Goal: Information Seeking & Learning: Learn about a topic

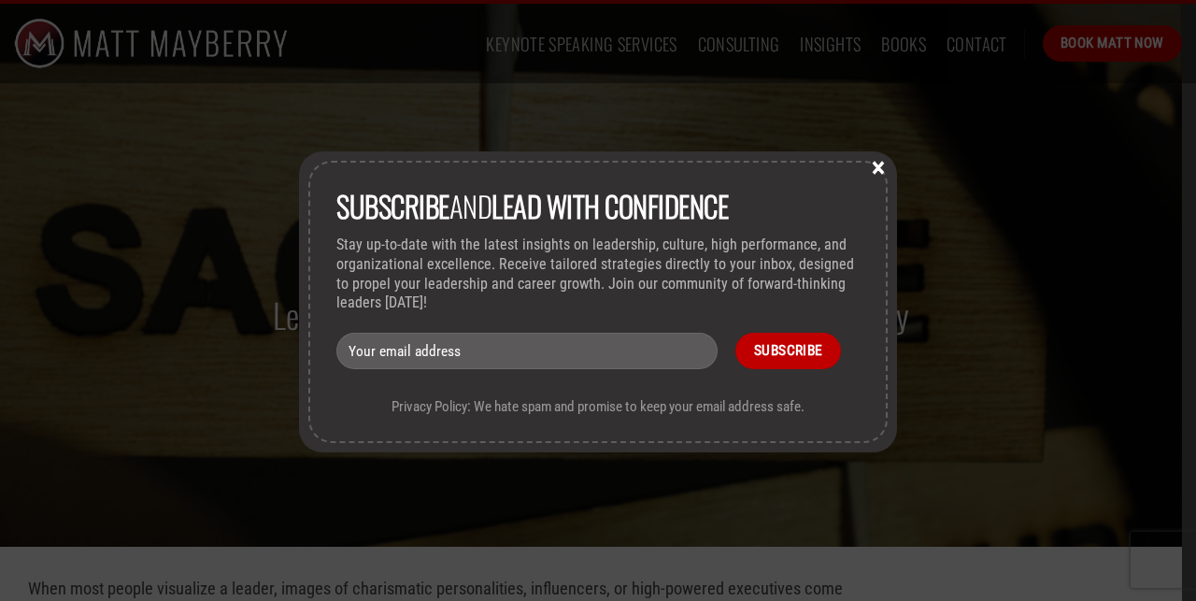
click at [878, 171] on button "×" at bounding box center [878, 166] width 28 height 17
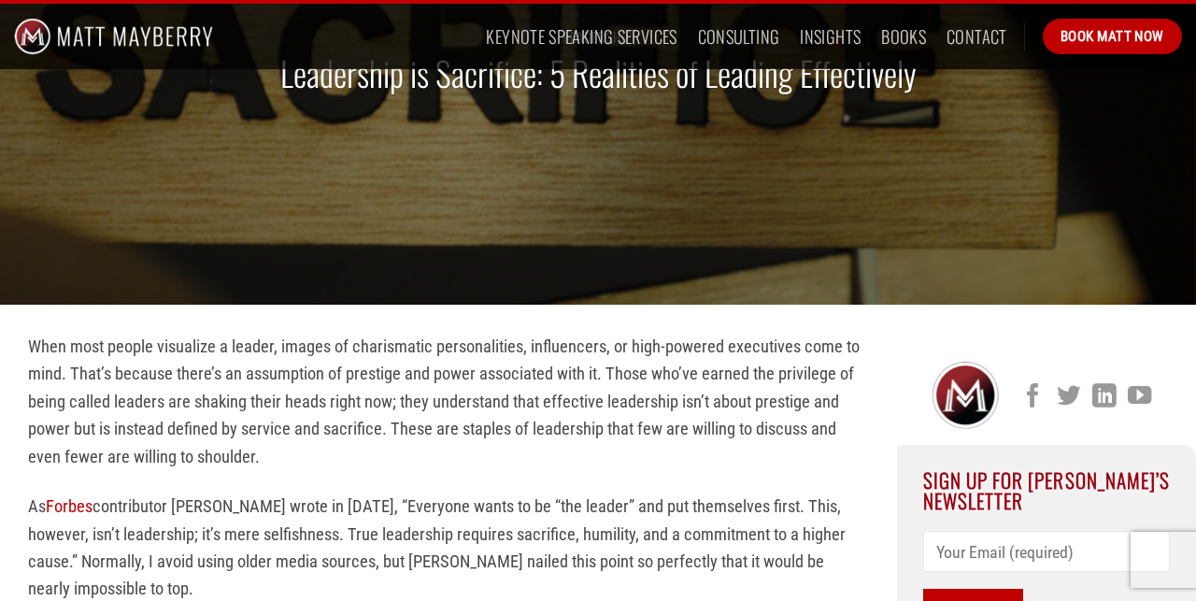
scroll to position [262, 0]
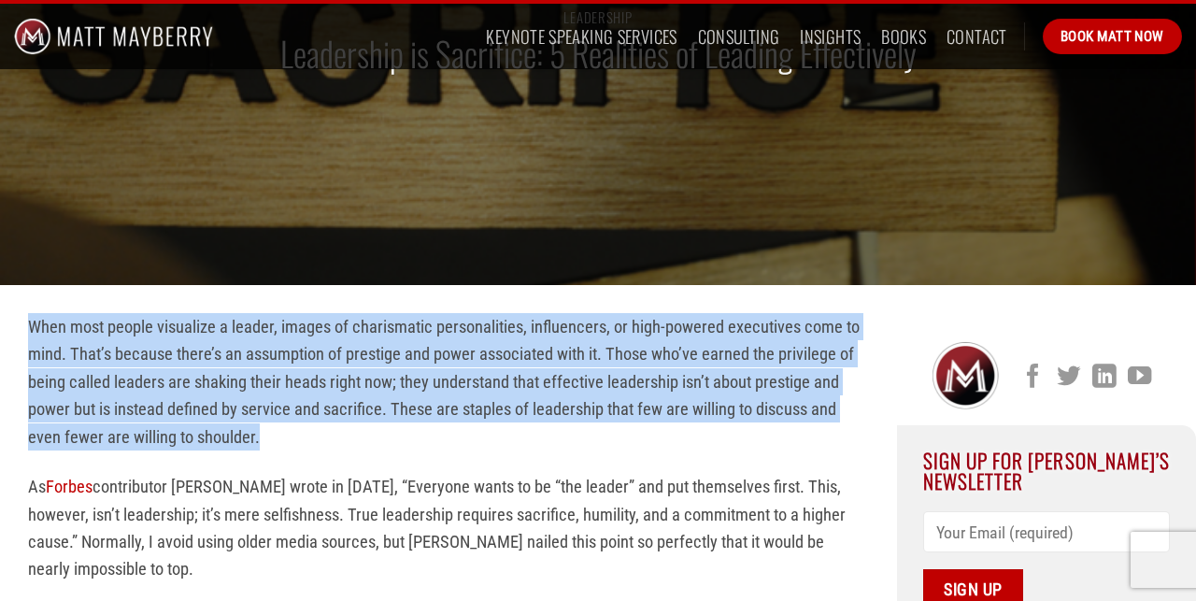
drag, startPoint x: 30, startPoint y: 323, endPoint x: 191, endPoint y: 429, distance: 192.2
click at [191, 429] on p "When most people visualize a leader, images of charismatic personalities, influ…" at bounding box center [448, 381] width 841 height 137
copy p "When most people visualize a leader, images of charismatic personalities, influ…"
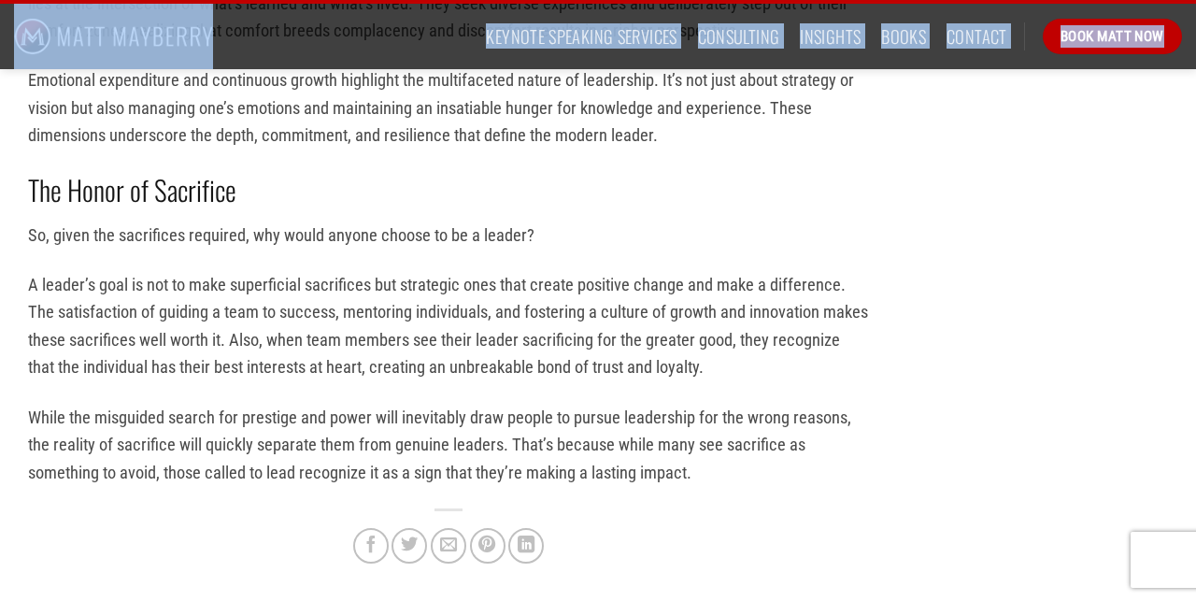
scroll to position [6001, 0]
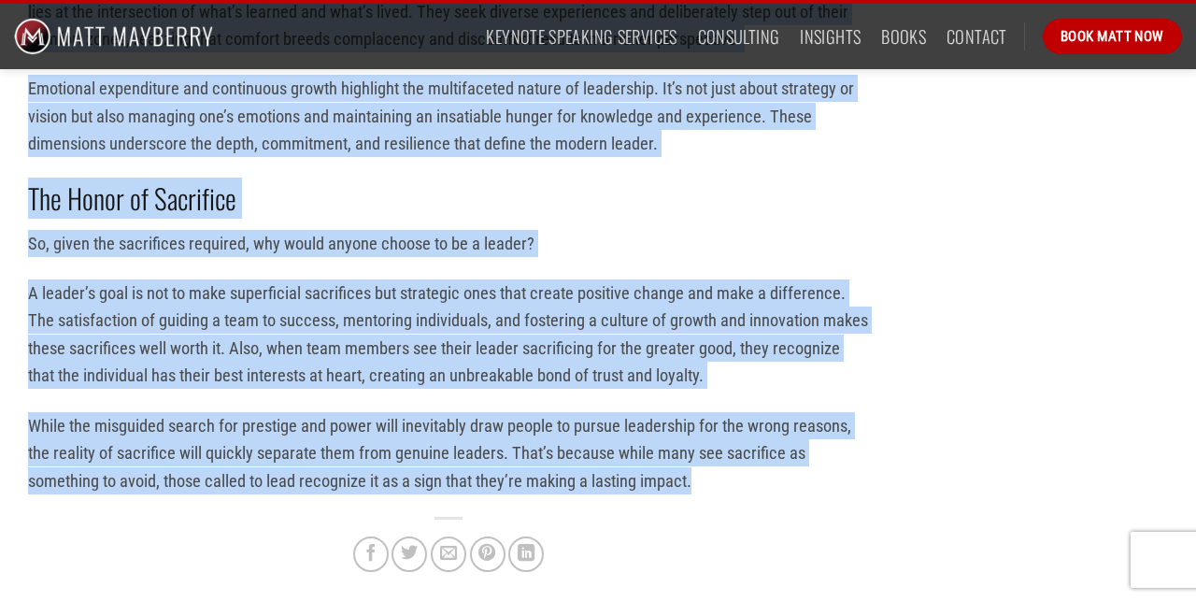
drag, startPoint x: 356, startPoint y: 335, endPoint x: 595, endPoint y: 141, distance: 308.1
copy div "“Loremips dolor si am “con adipis” eli sed doeiusmodt incid. Utla, etdolor, mag…"
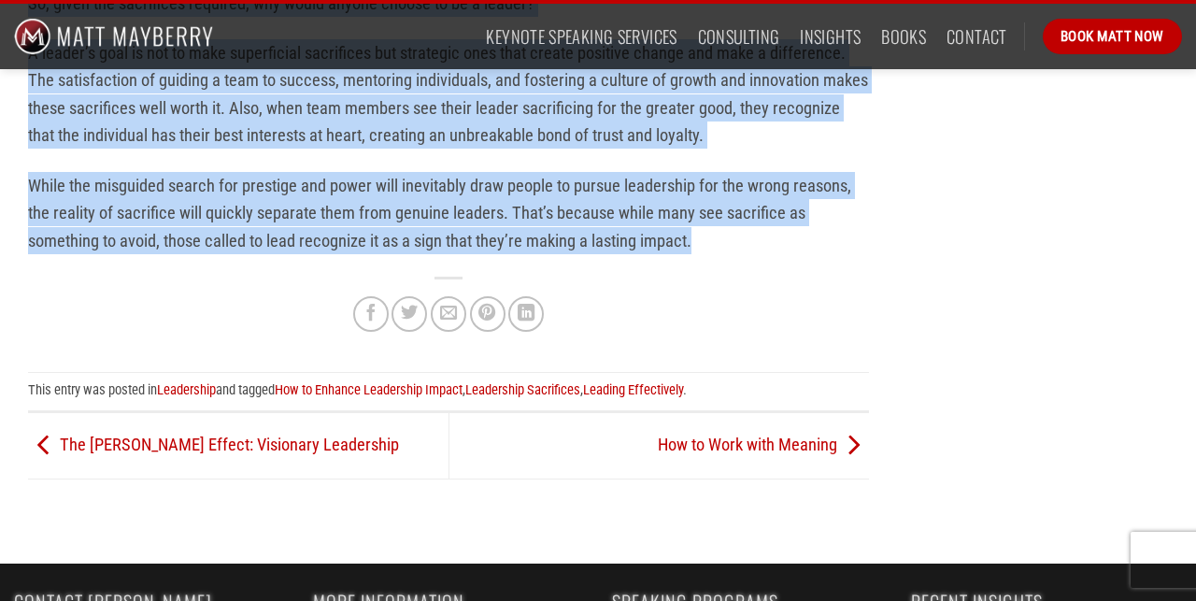
scroll to position [6241, 0]
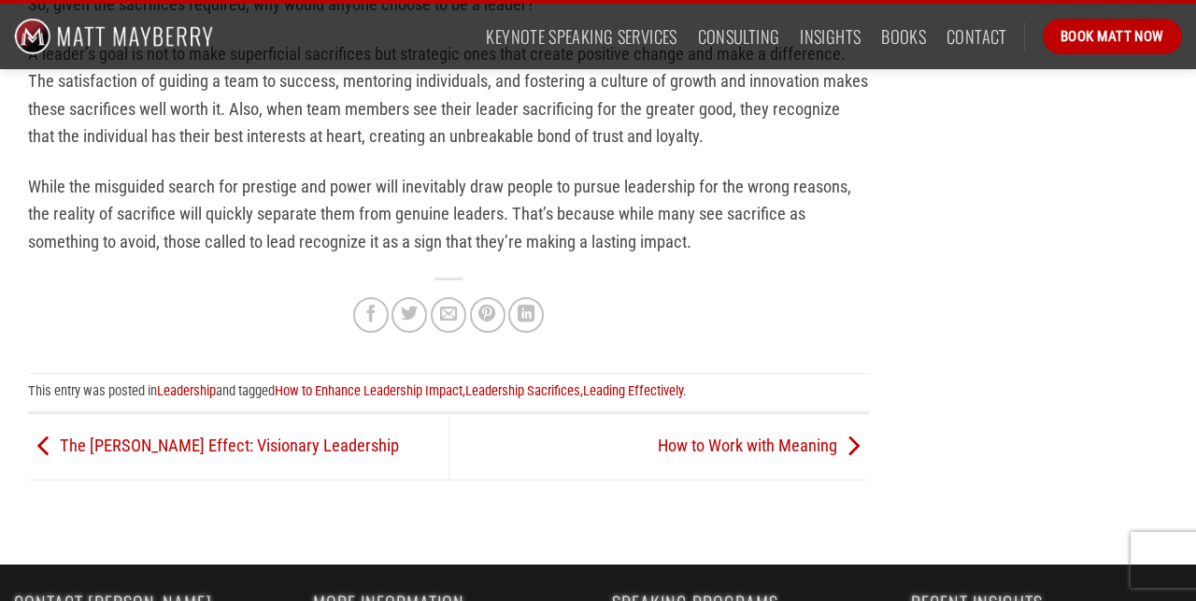
drag, startPoint x: 714, startPoint y: 578, endPoint x: 330, endPoint y: 574, distance: 383.9
copy div "[PERSON_NAME] Keynote Speaking & Management Consulting"
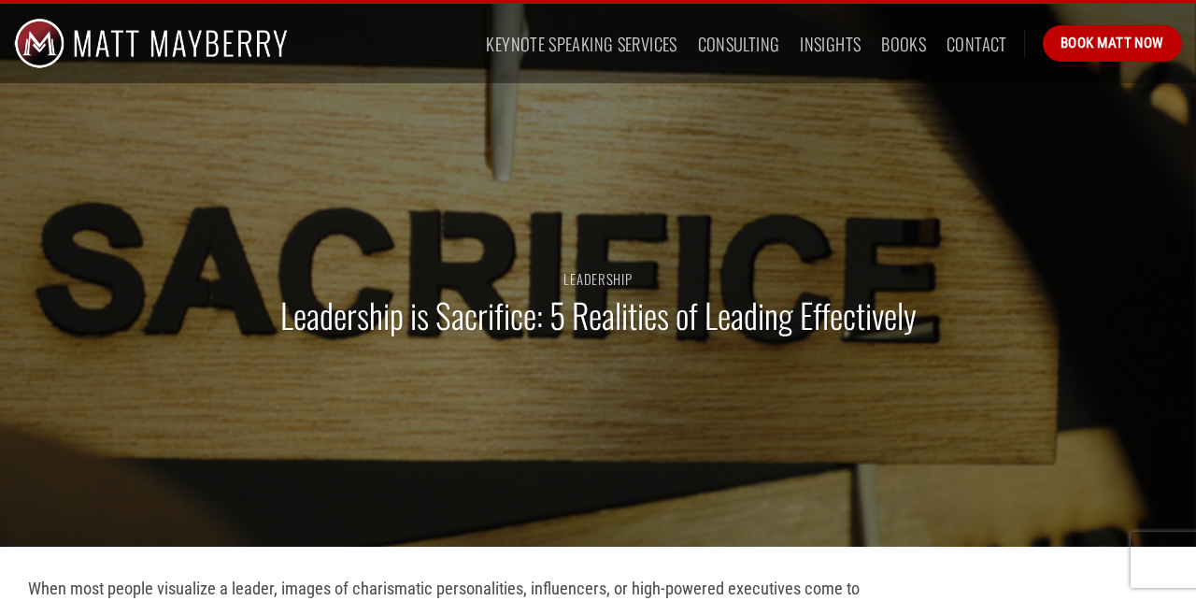
scroll to position [0, 0]
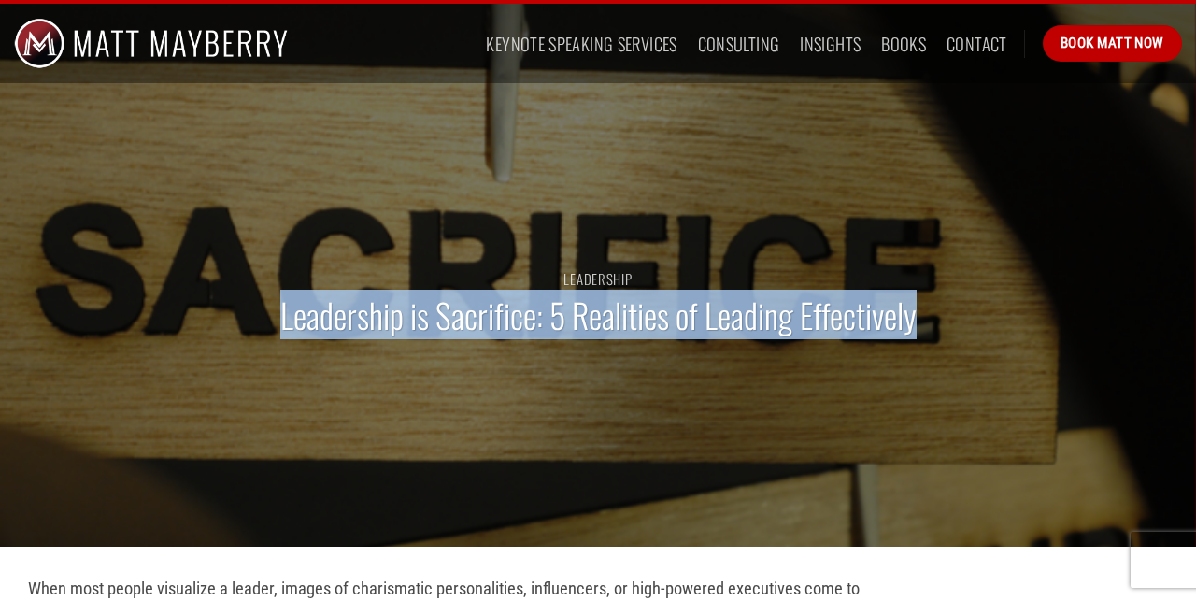
drag, startPoint x: 924, startPoint y: 324, endPoint x: 281, endPoint y: 325, distance: 642.7
click at [281, 325] on div "Leadership Leadership is Sacrifice: 5 Realities of Leading Effectively" at bounding box center [598, 312] width 1196 height 467
copy h1 "Leadership is Sacrifice: 5 Realities of Leading Effectively"
